Goal: Complete application form

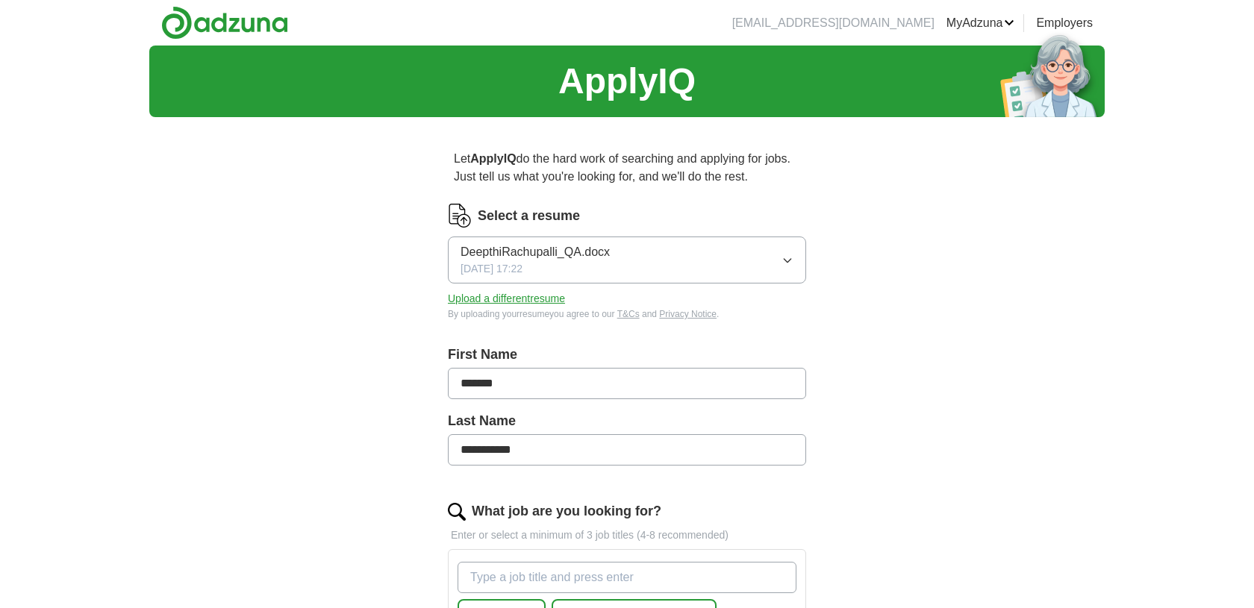
click at [565, 307] on button "Upload a different resume" at bounding box center [506, 299] width 117 height 16
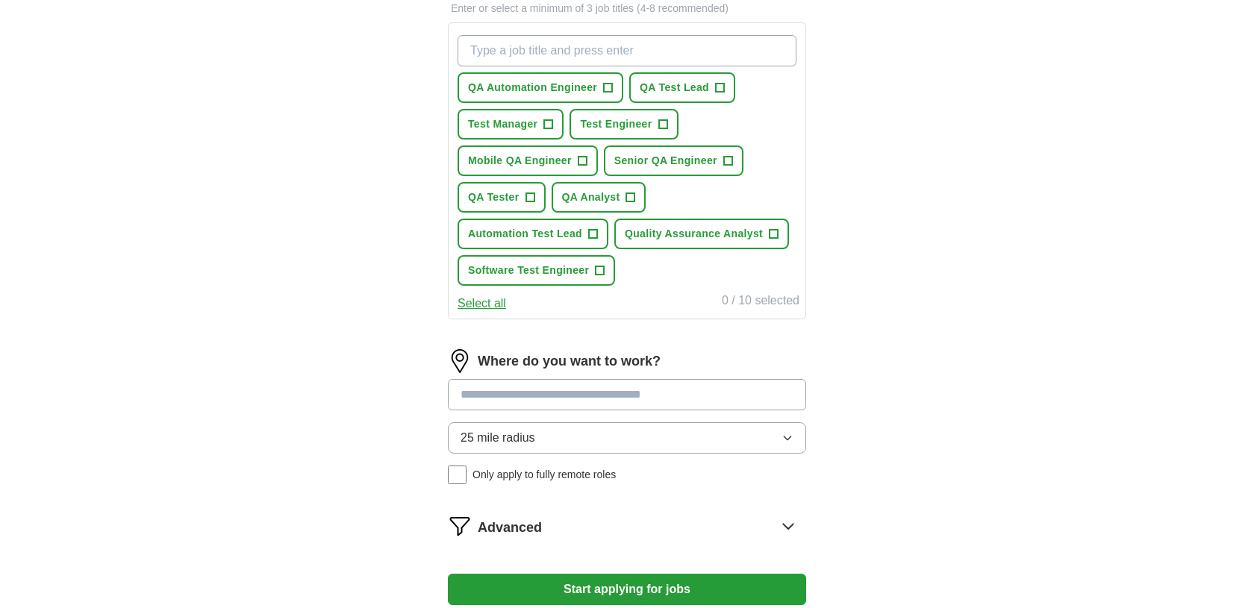
scroll to position [533, 0]
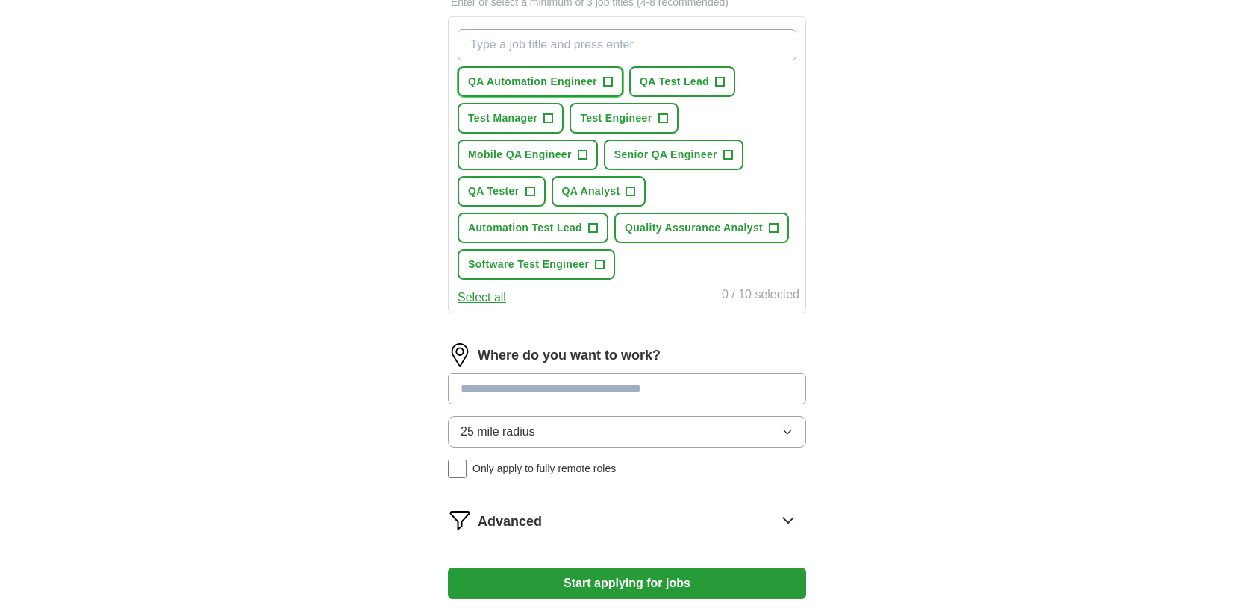
click at [597, 90] on span "QA Automation Engineer" at bounding box center [532, 82] width 129 height 16
click at [569, 134] on button "Test Engineer +" at bounding box center [623, 118] width 108 height 31
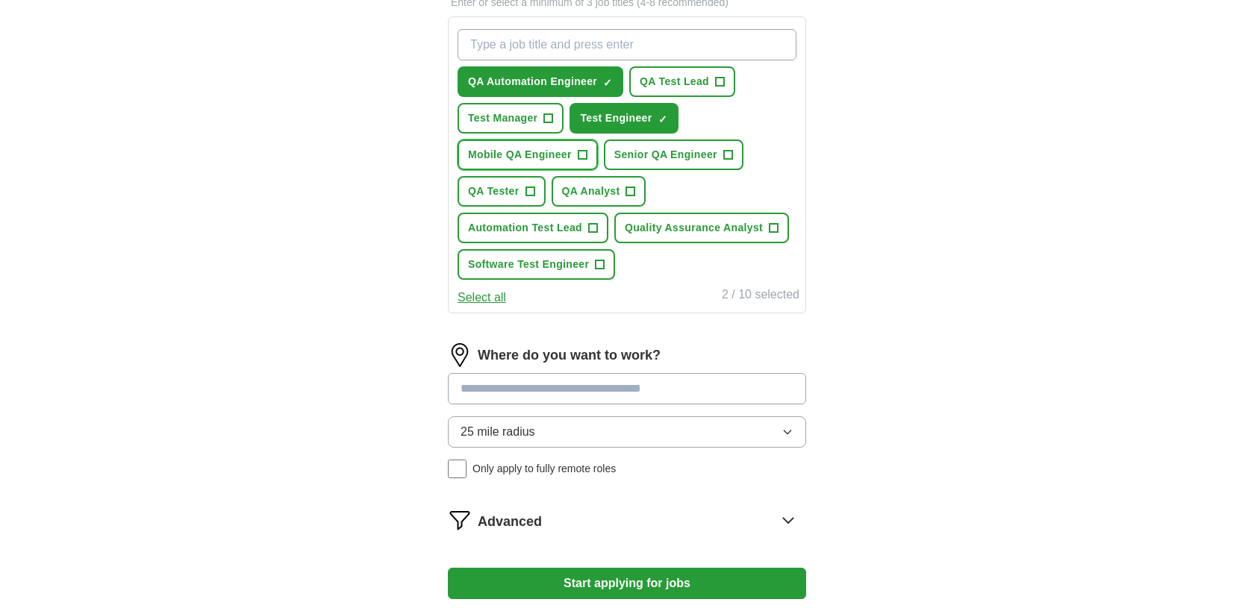
click at [572, 163] on span "Mobile QA Engineer" at bounding box center [520, 155] width 104 height 16
click at [614, 163] on span "Senior QA Engineer" at bounding box center [665, 155] width 103 height 16
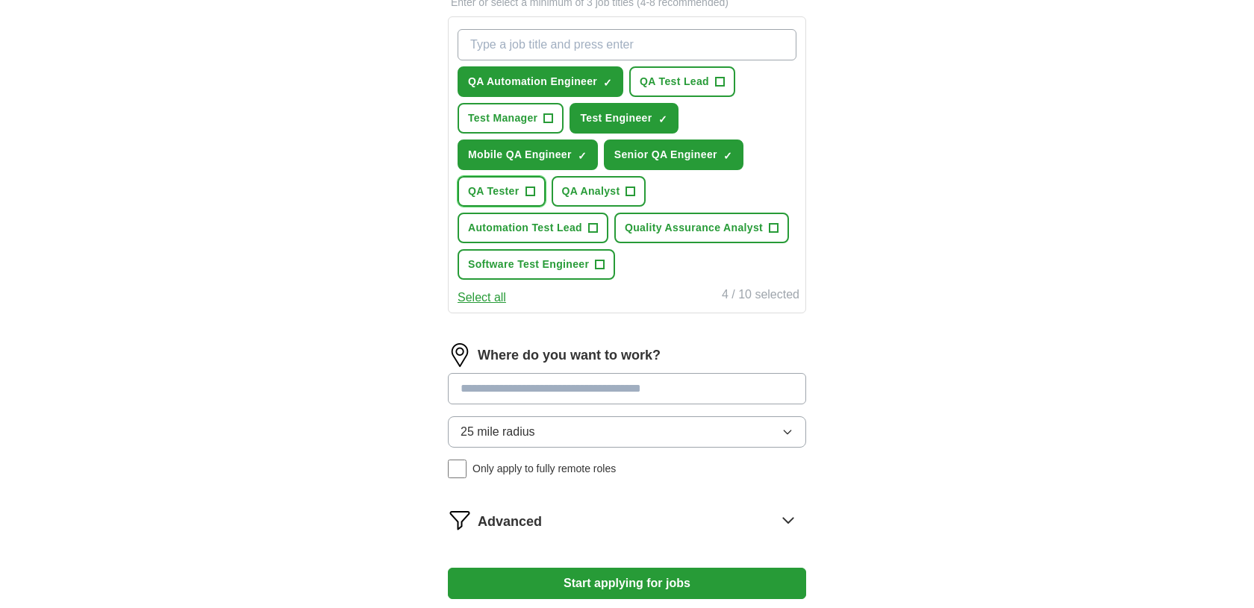
click at [519, 199] on span "QA Tester" at bounding box center [493, 192] width 51 height 16
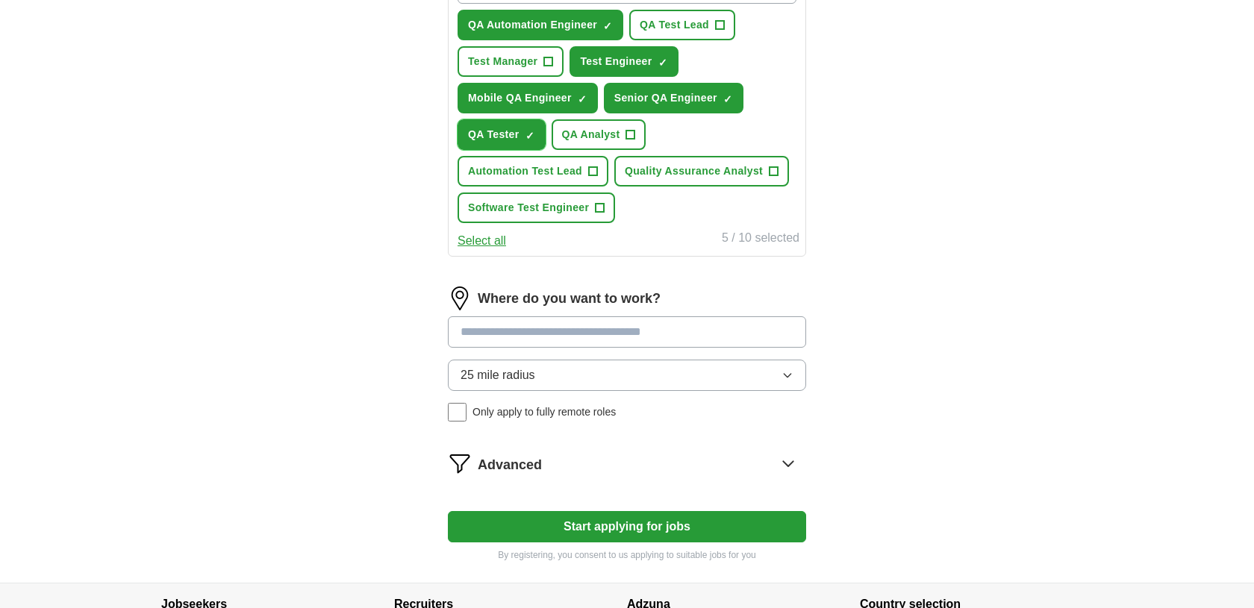
scroll to position [614, 0]
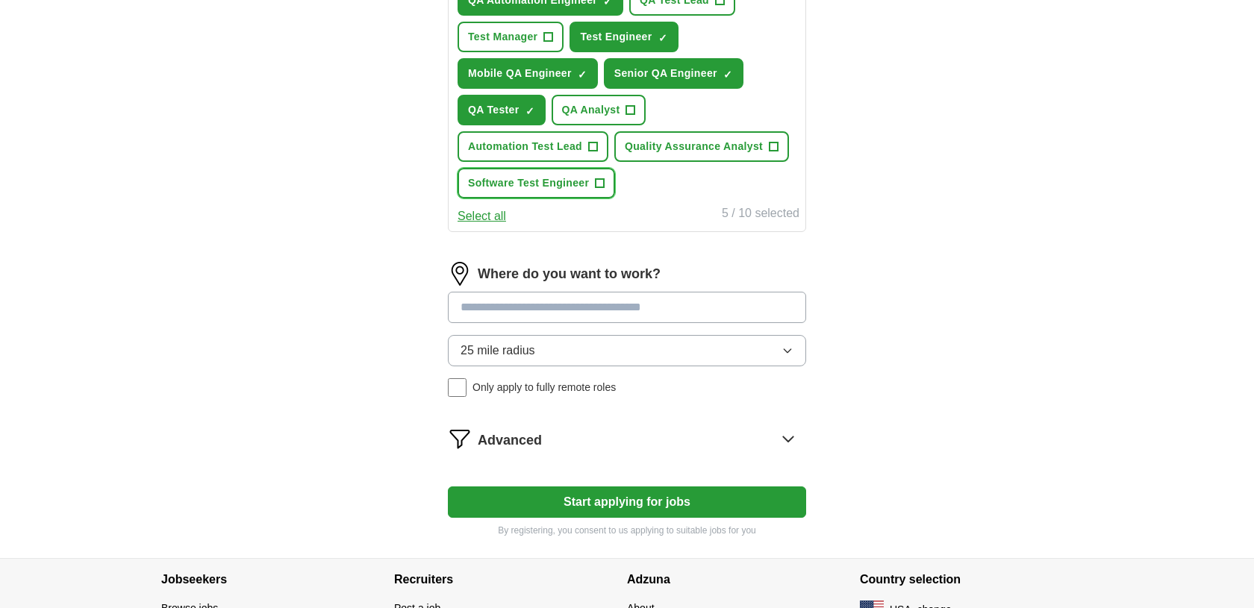
click at [567, 191] on span "Software Test Engineer" at bounding box center [528, 183] width 121 height 16
click at [640, 8] on span "QA Test Lead" at bounding box center [674, 1] width 69 height 16
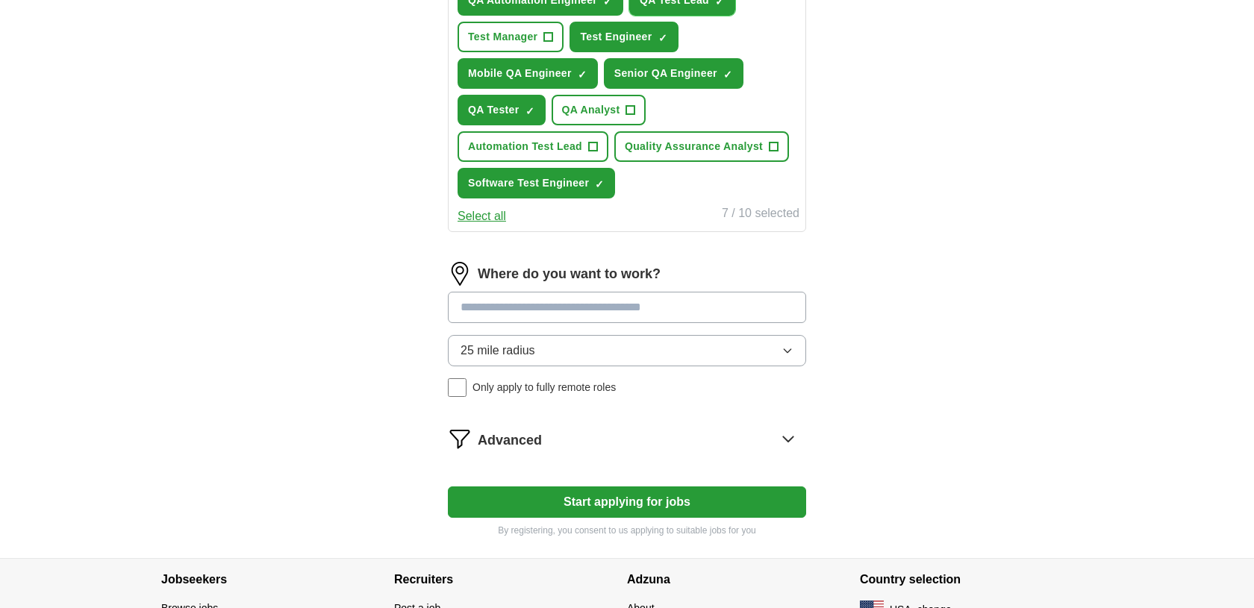
click at [0, 0] on span "×" at bounding box center [0, 0] width 0 height 0
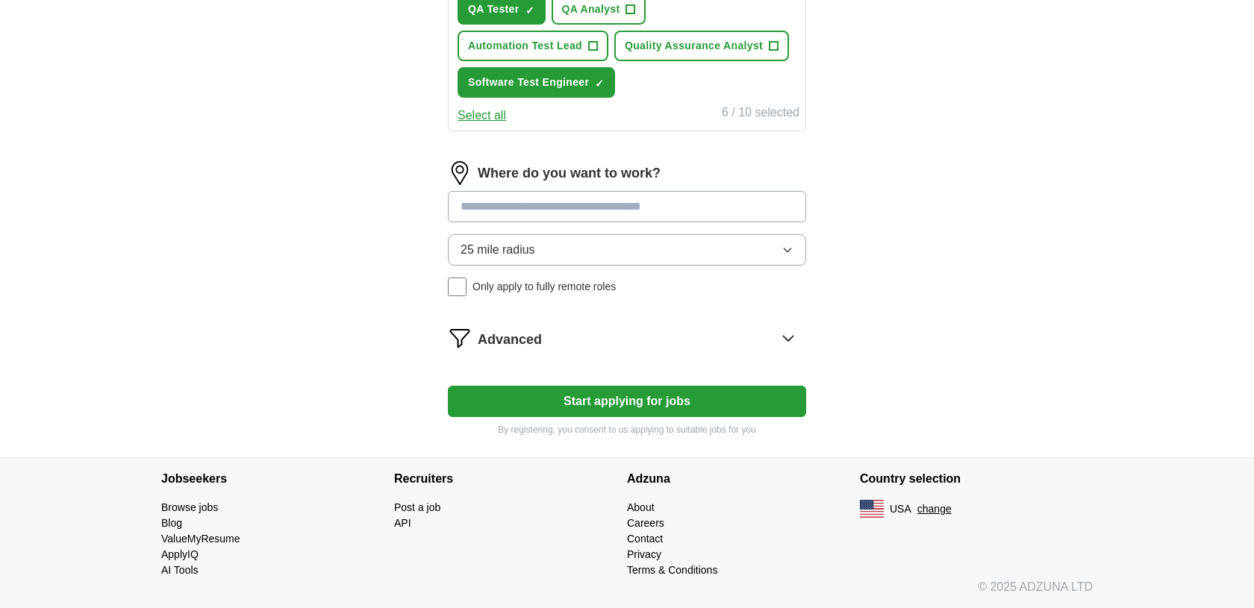
scroll to position [802, 0]
click at [502, 125] on button "Select all" at bounding box center [481, 116] width 49 height 18
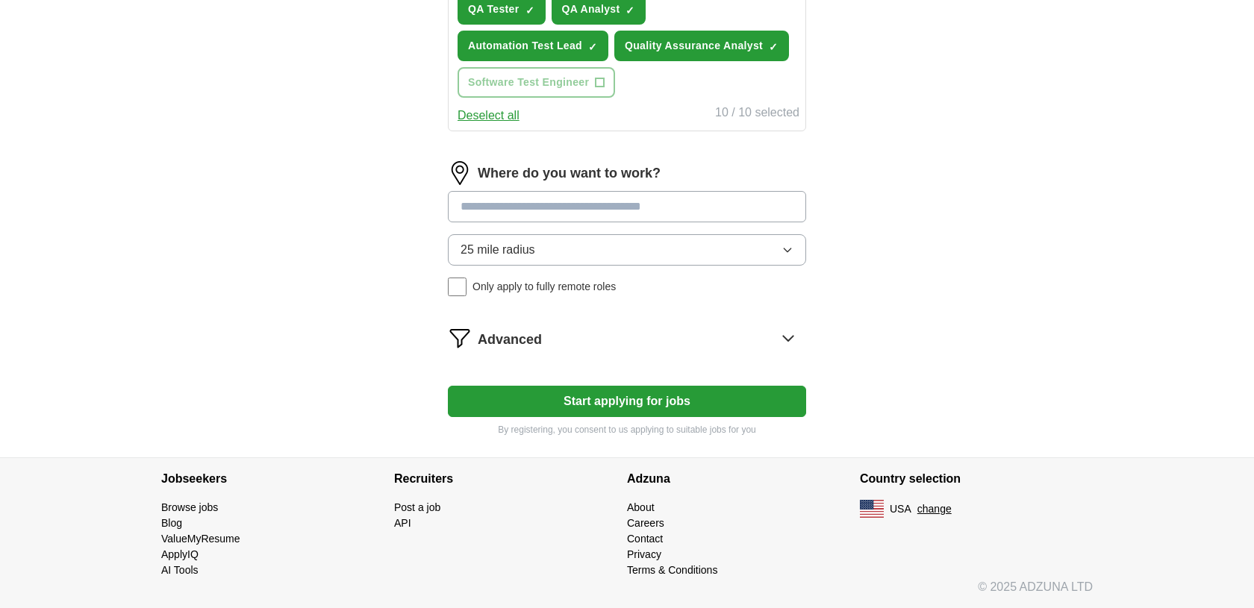
scroll to position [910, 0]
click at [724, 222] on input at bounding box center [627, 206] width 358 height 31
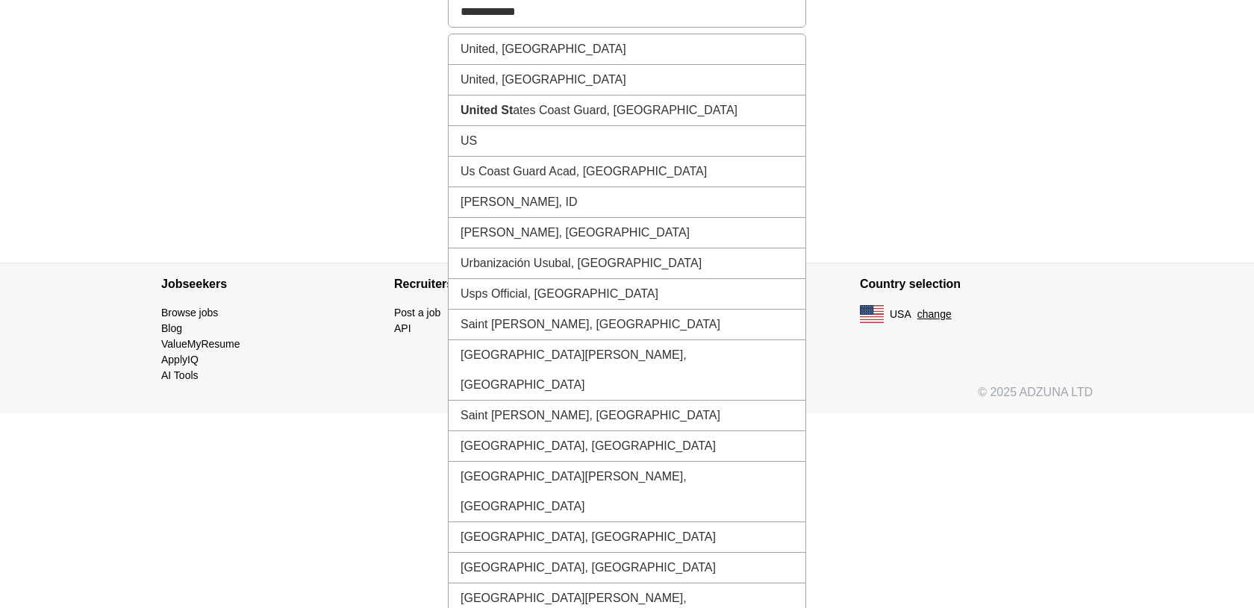
type input "**********"
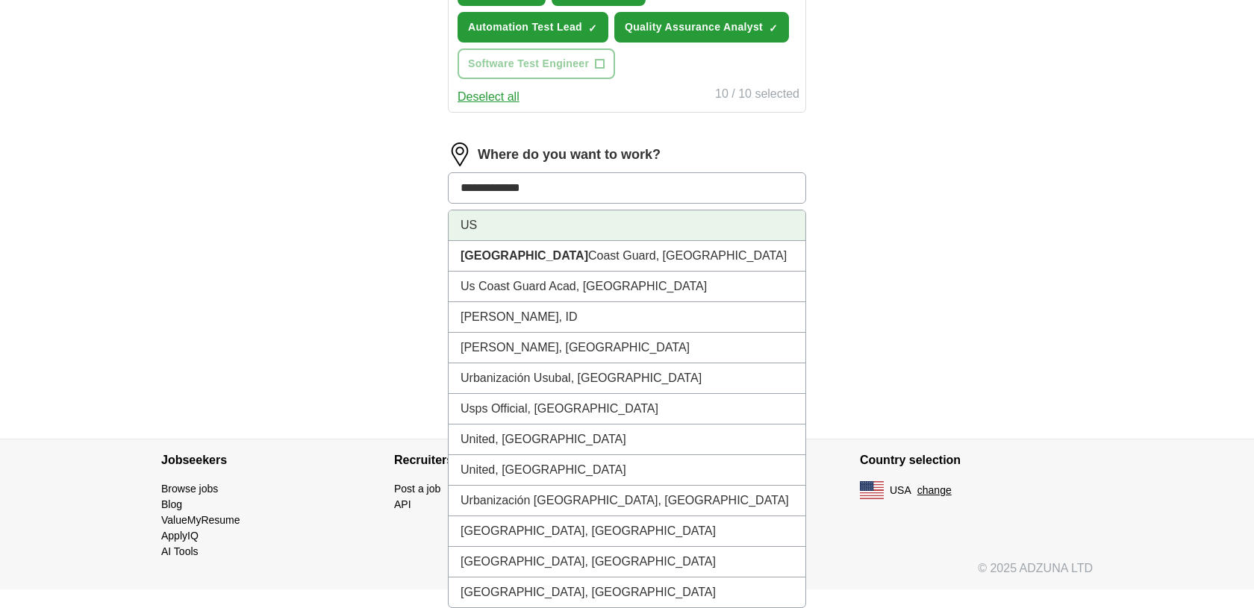
click at [716, 241] on li "US" at bounding box center [627, 225] width 357 height 31
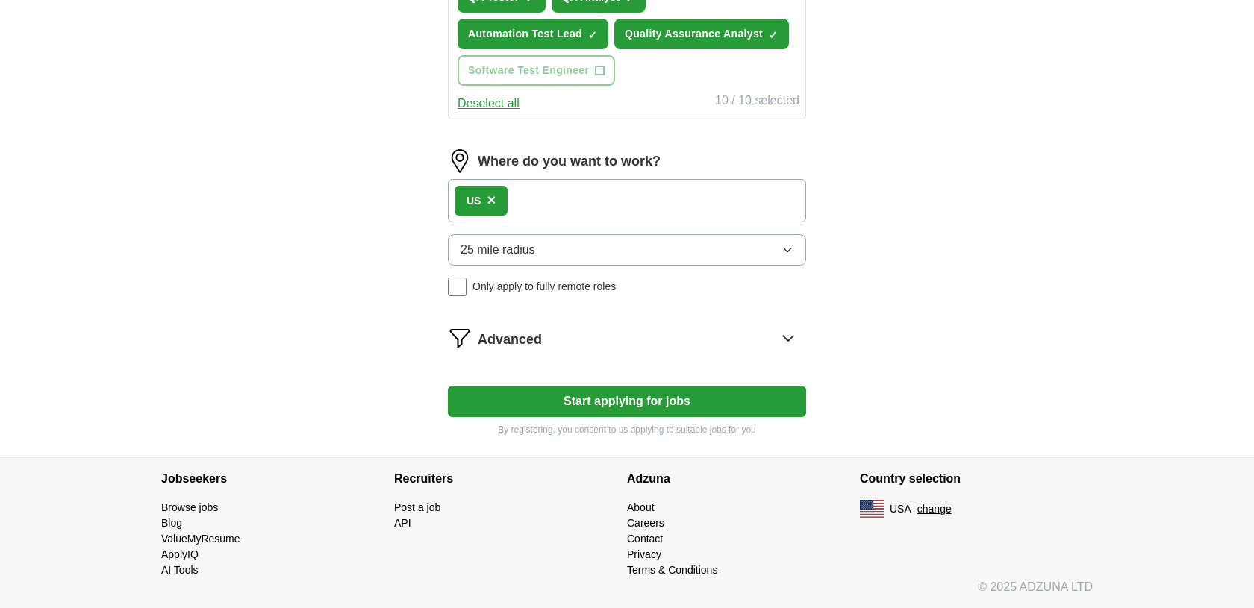
click at [711, 386] on button "Start applying for jobs" at bounding box center [627, 401] width 358 height 31
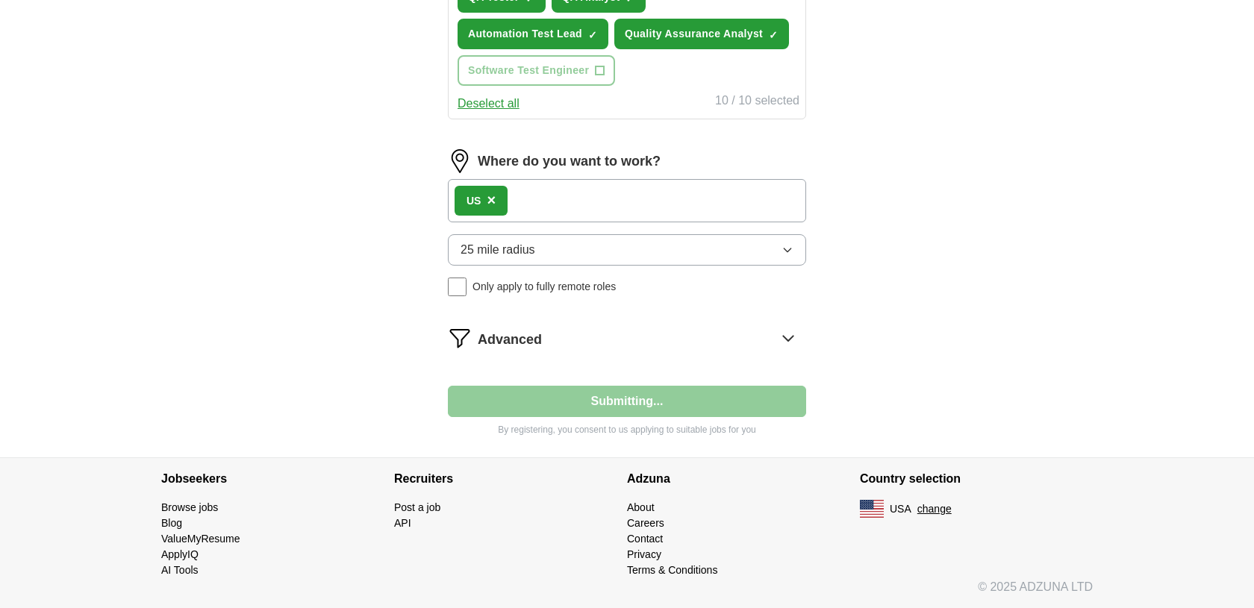
select select "**"
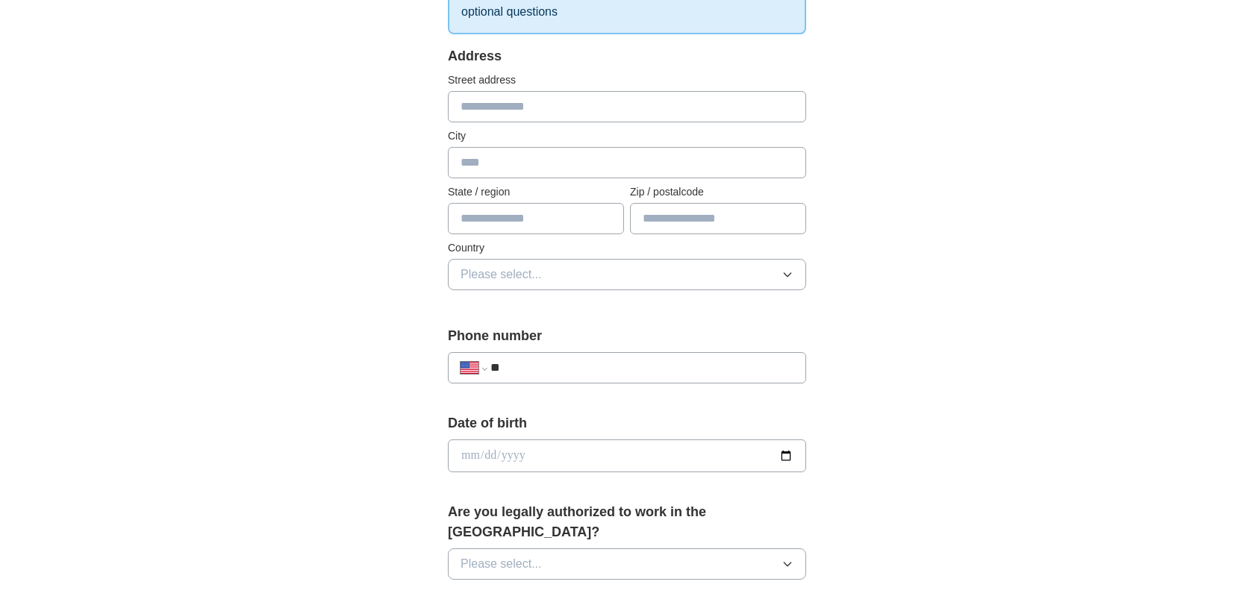
scroll to position [297, 0]
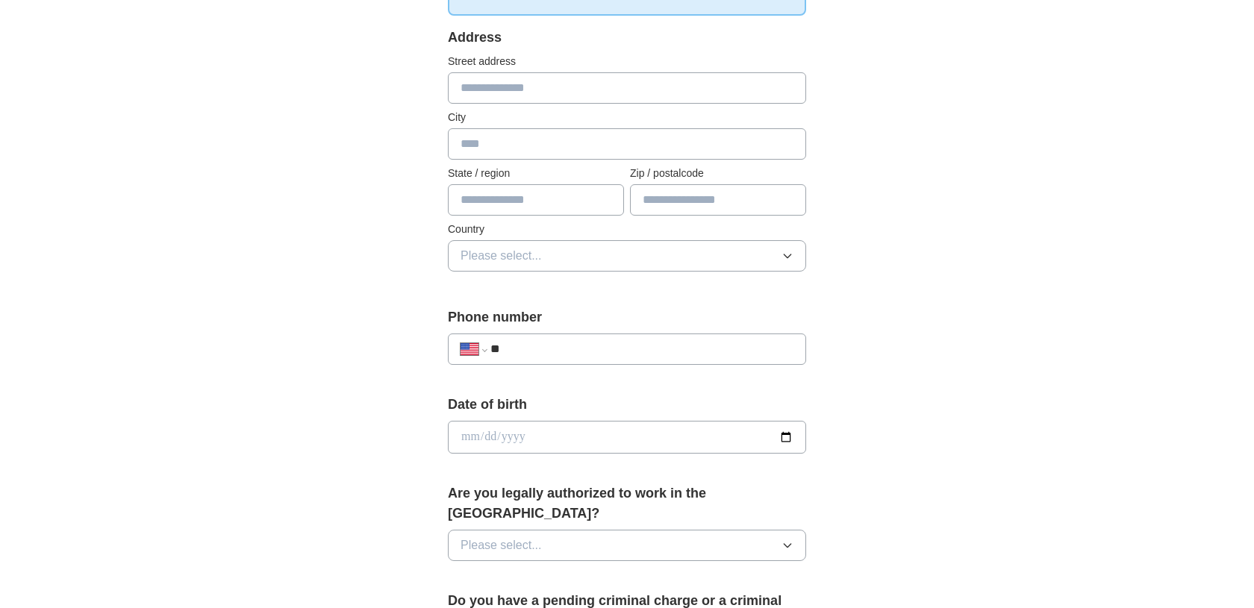
click at [577, 216] on input "text" at bounding box center [536, 199] width 176 height 31
type input "*"
click at [556, 160] on input "text" at bounding box center [627, 143] width 358 height 31
type input "*****"
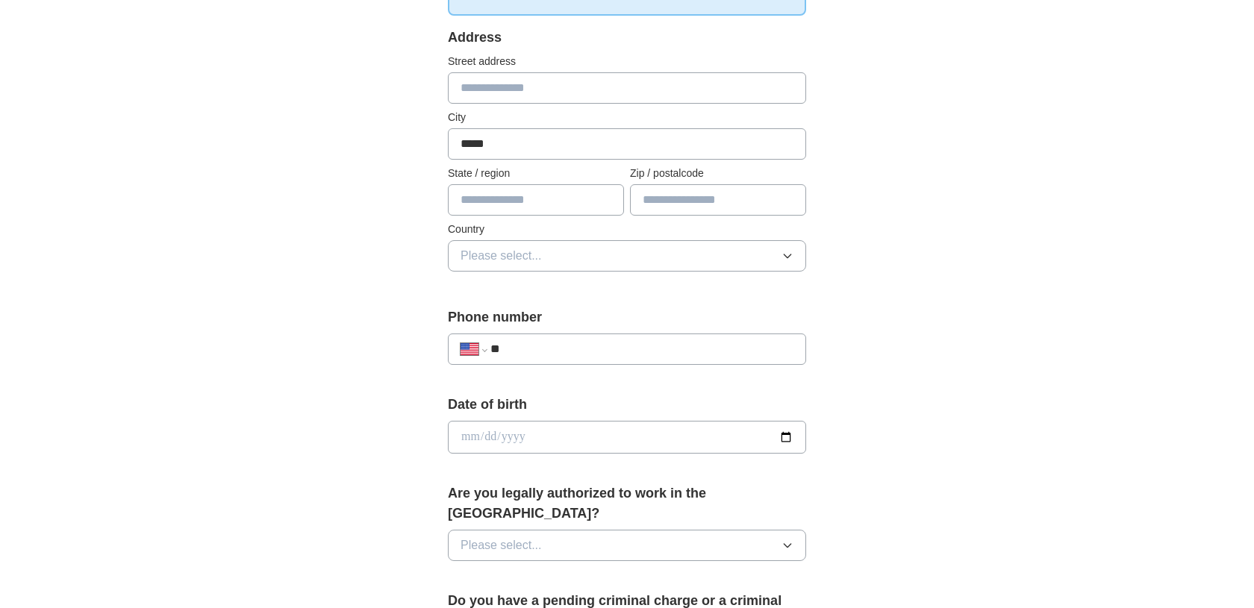
click at [535, 216] on input "text" at bounding box center [536, 199] width 176 height 31
type input "*****"
click at [686, 216] on input "text" at bounding box center [718, 199] width 176 height 31
type input "*****"
click at [605, 272] on button "Please select..." at bounding box center [627, 255] width 358 height 31
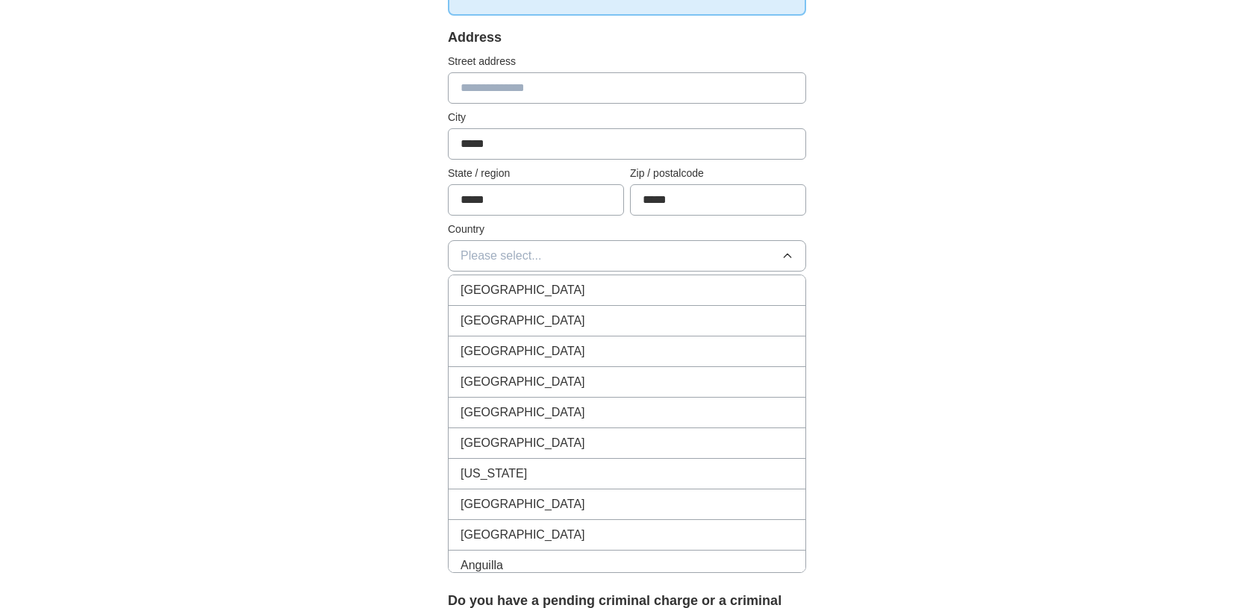
click at [602, 330] on div "[GEOGRAPHIC_DATA]" at bounding box center [626, 321] width 333 height 18
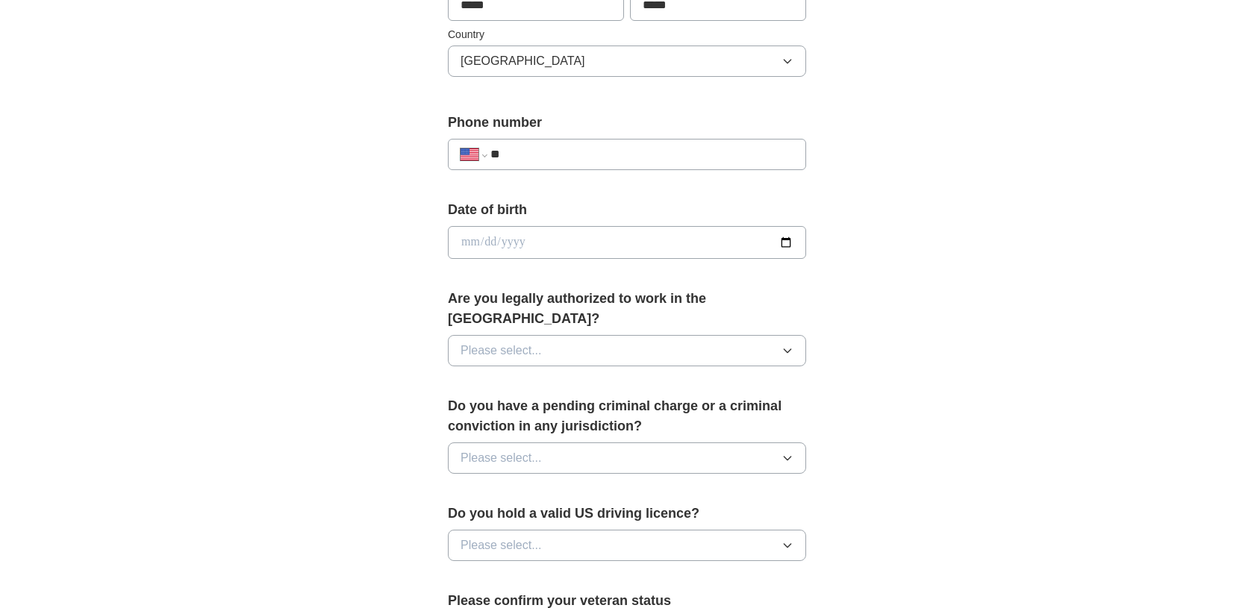
scroll to position [495, 0]
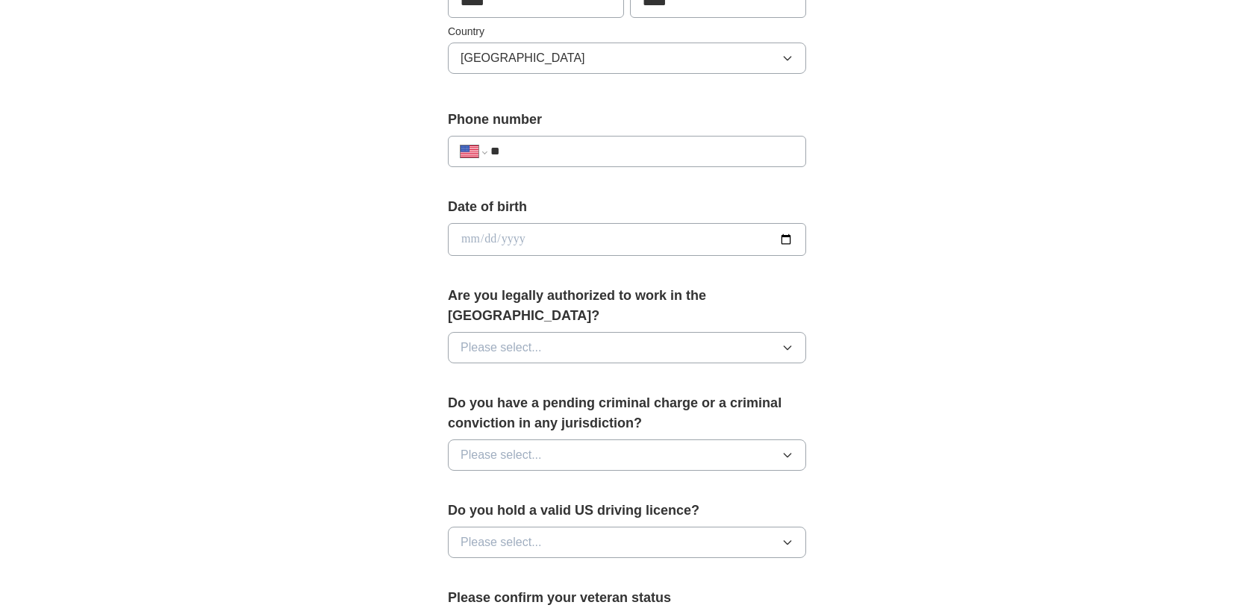
click at [615, 160] on input "**" at bounding box center [641, 152] width 303 height 18
type input "**********"
click at [473, 256] on input "date" at bounding box center [627, 239] width 358 height 33
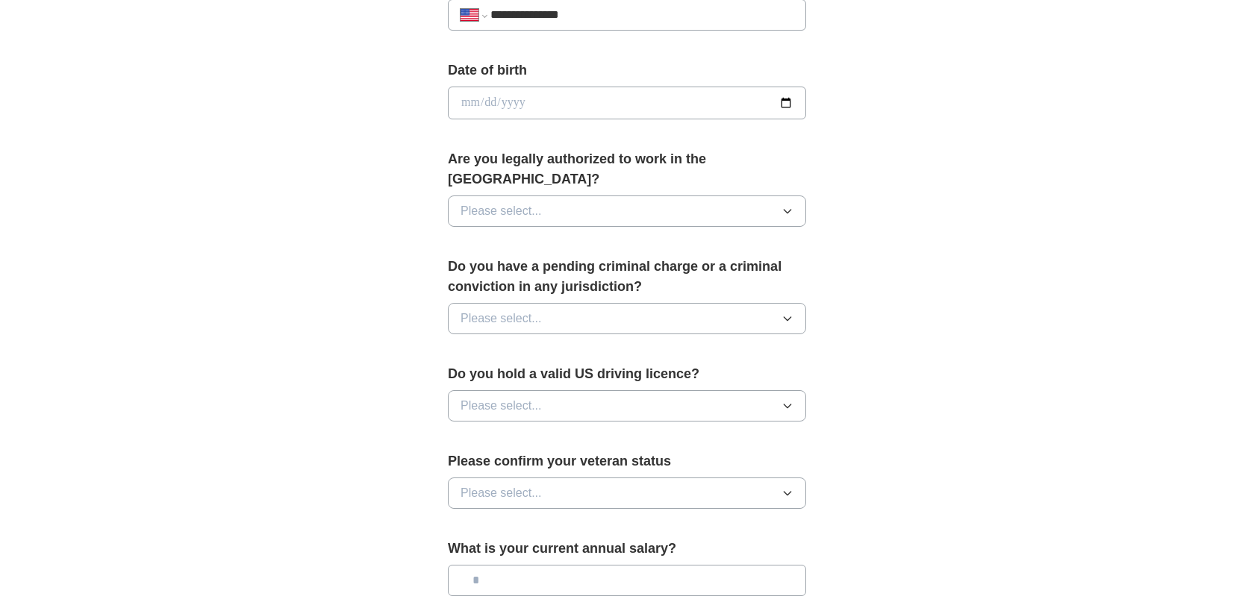
scroll to position [674, 0]
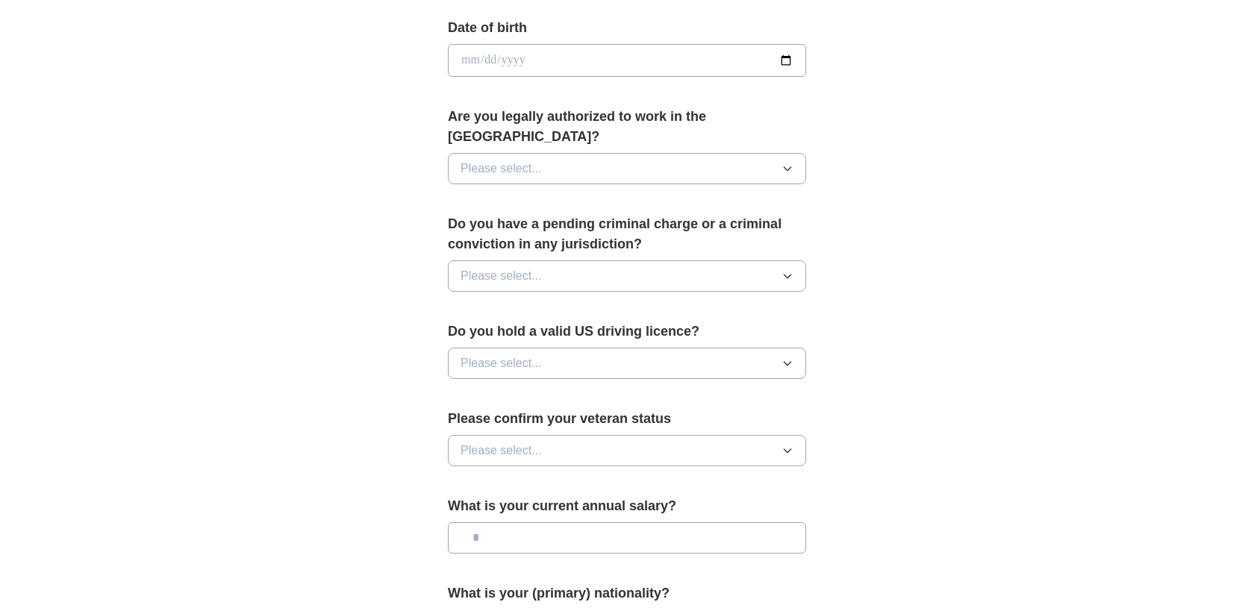
click at [649, 184] on button "Please select..." at bounding box center [627, 168] width 358 height 31
click at [598, 212] on div "Yes" at bounding box center [626, 203] width 333 height 18
click at [550, 443] on form "**********" at bounding box center [627, 183] width 358 height 1065
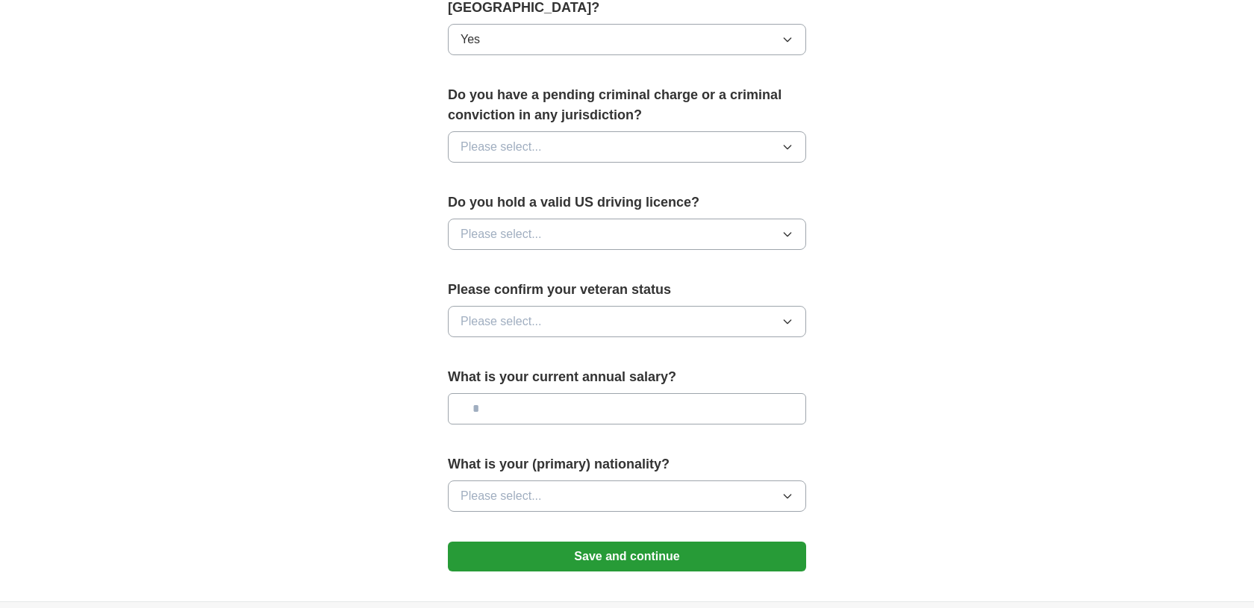
scroll to position [813, 0]
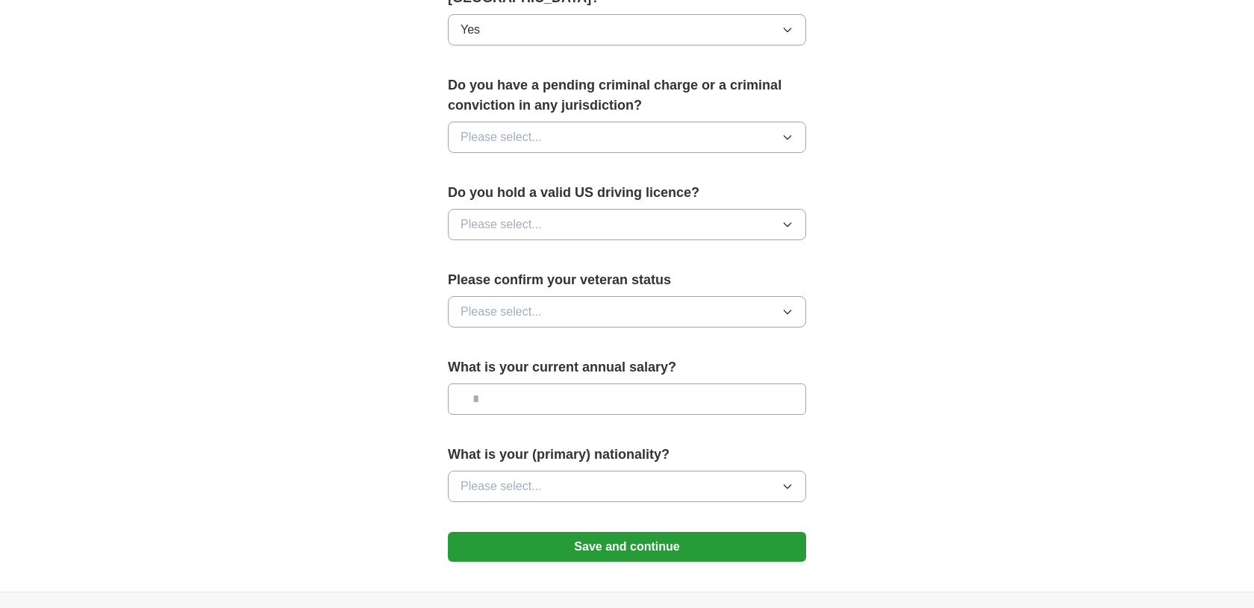
click at [633, 153] on button "Please select..." at bounding box center [627, 137] width 358 height 31
click at [603, 211] on div "No" at bounding box center [626, 202] width 333 height 18
click at [616, 240] on button "Please select..." at bounding box center [627, 224] width 358 height 31
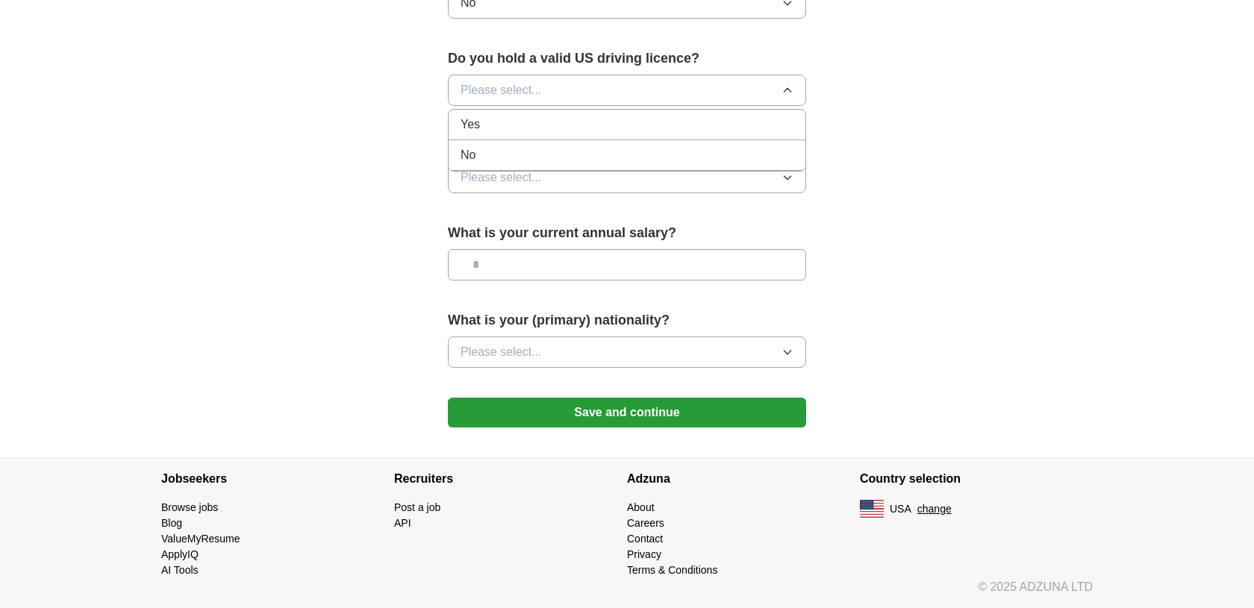
scroll to position [1000, 0]
click at [551, 164] on div "No" at bounding box center [626, 155] width 333 height 18
click at [617, 193] on button "Please select..." at bounding box center [627, 177] width 358 height 31
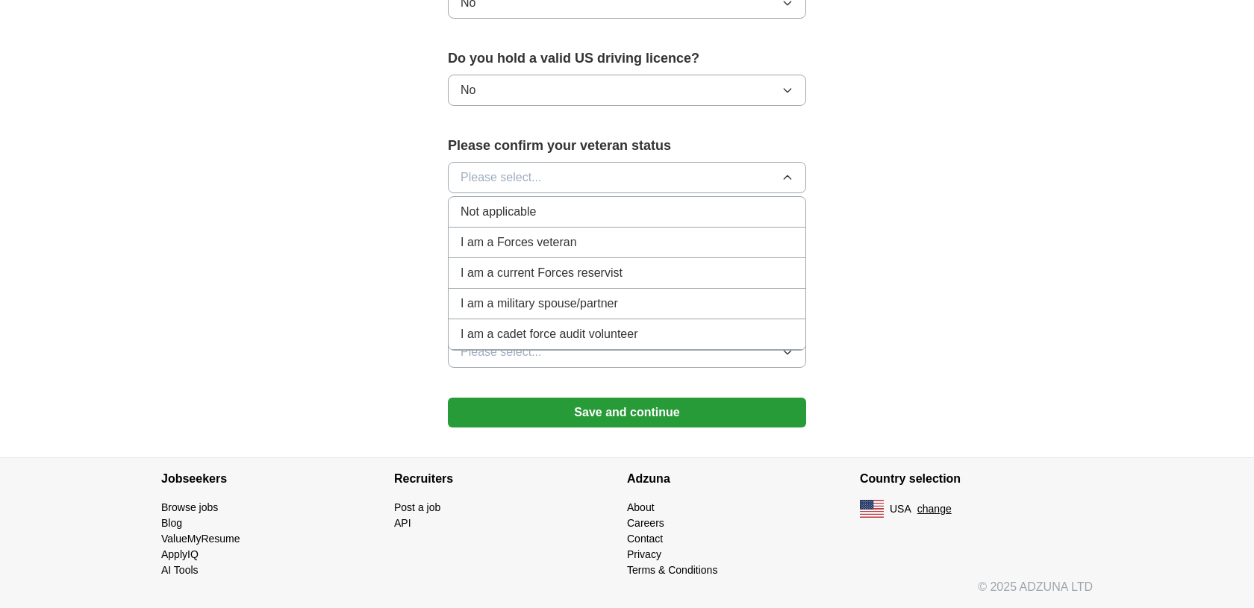
scroll to position [1244, 0]
click at [607, 217] on div "Not applicable" at bounding box center [626, 212] width 333 height 18
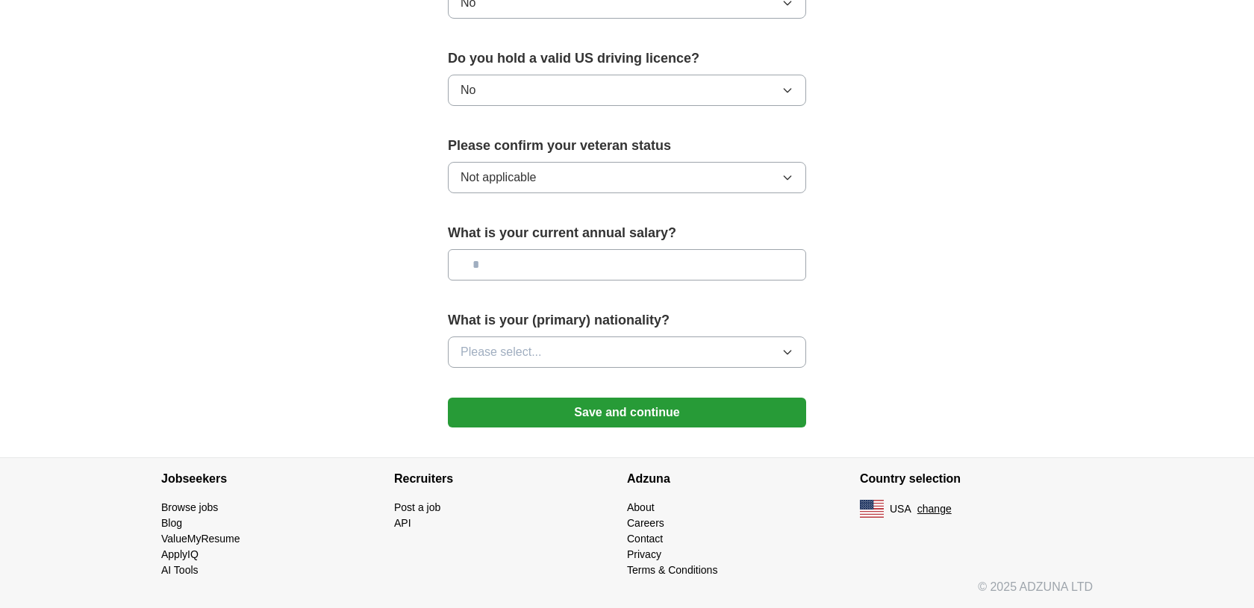
click at [607, 279] on input "text" at bounding box center [627, 264] width 358 height 31
type input "********"
click at [585, 368] on button "Please select..." at bounding box center [627, 352] width 358 height 31
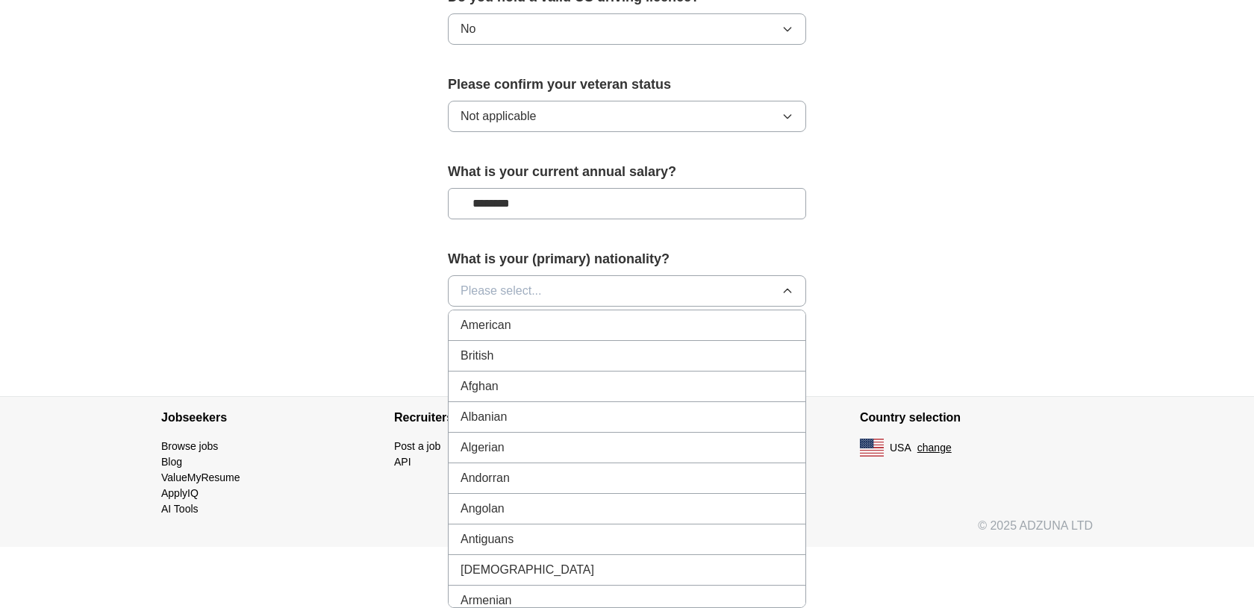
click at [585, 307] on button "Please select..." at bounding box center [627, 290] width 358 height 31
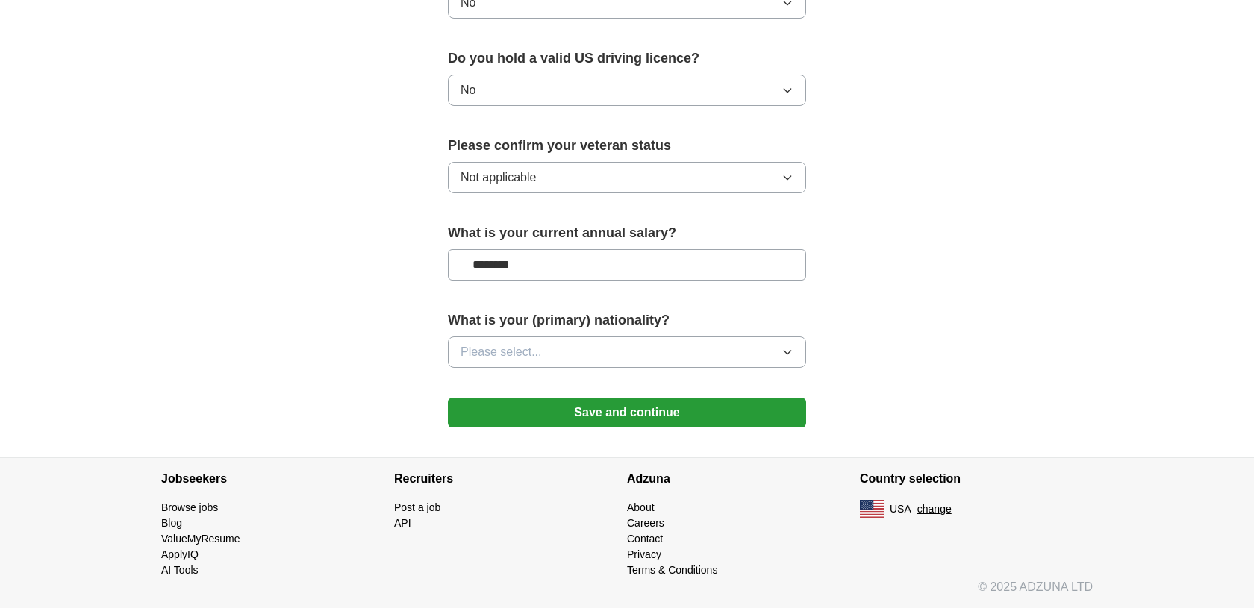
click at [585, 368] on button "Please select..." at bounding box center [627, 352] width 358 height 31
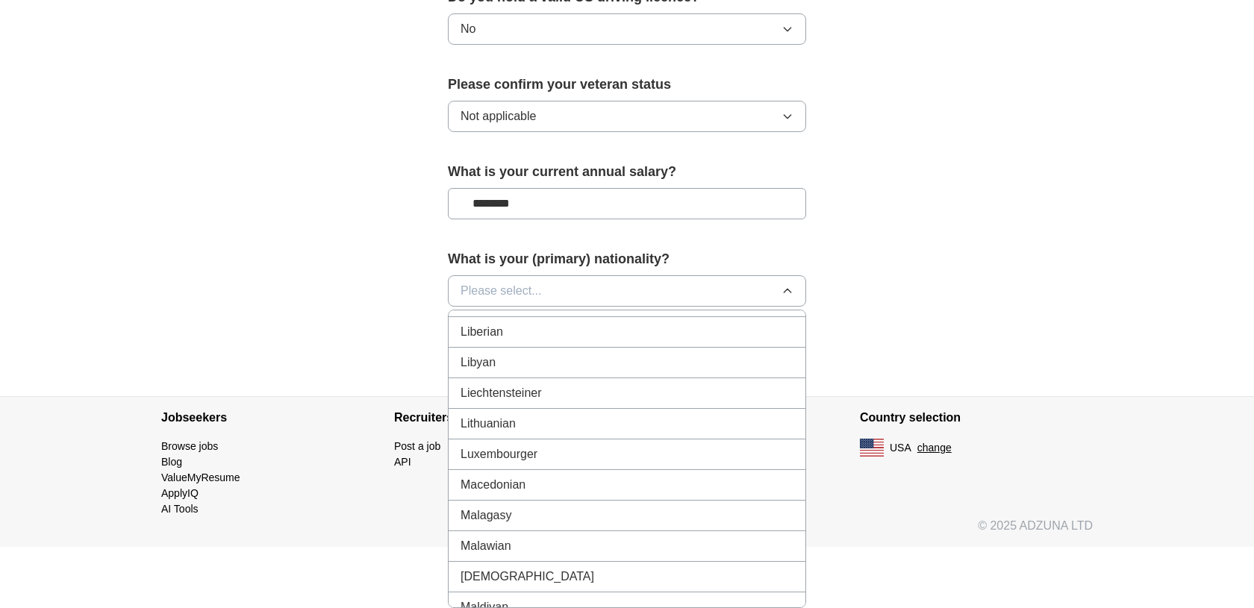
scroll to position [3014, 0]
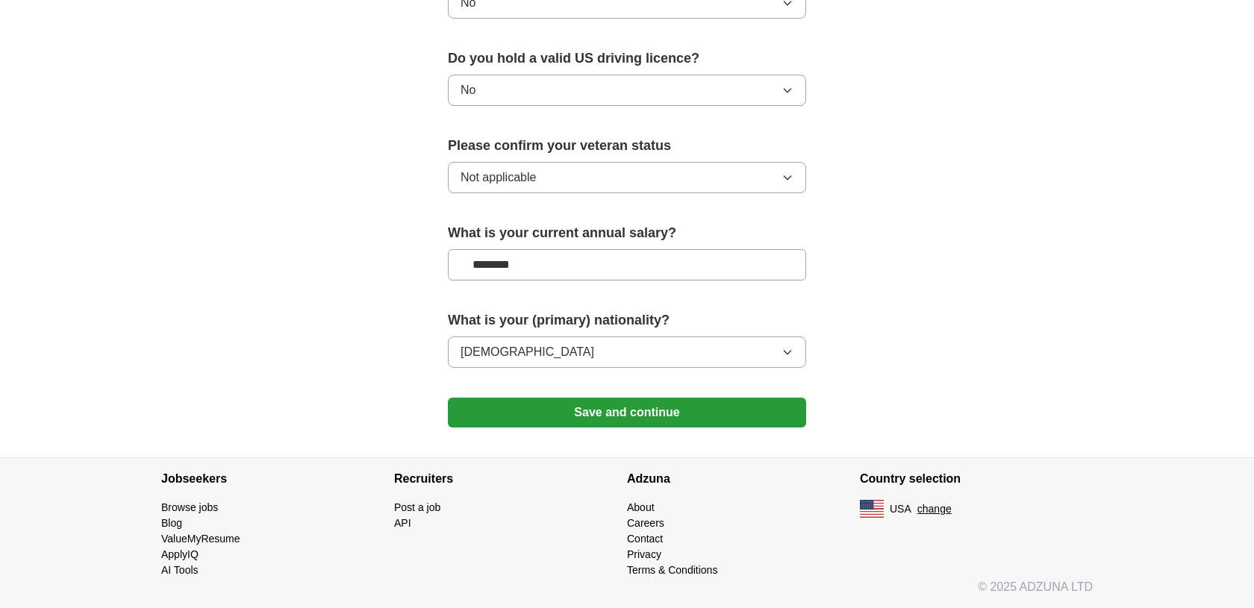
click at [601, 428] on button "Save and continue" at bounding box center [627, 413] width 358 height 30
